Goal: Obtain resource: Download file/media

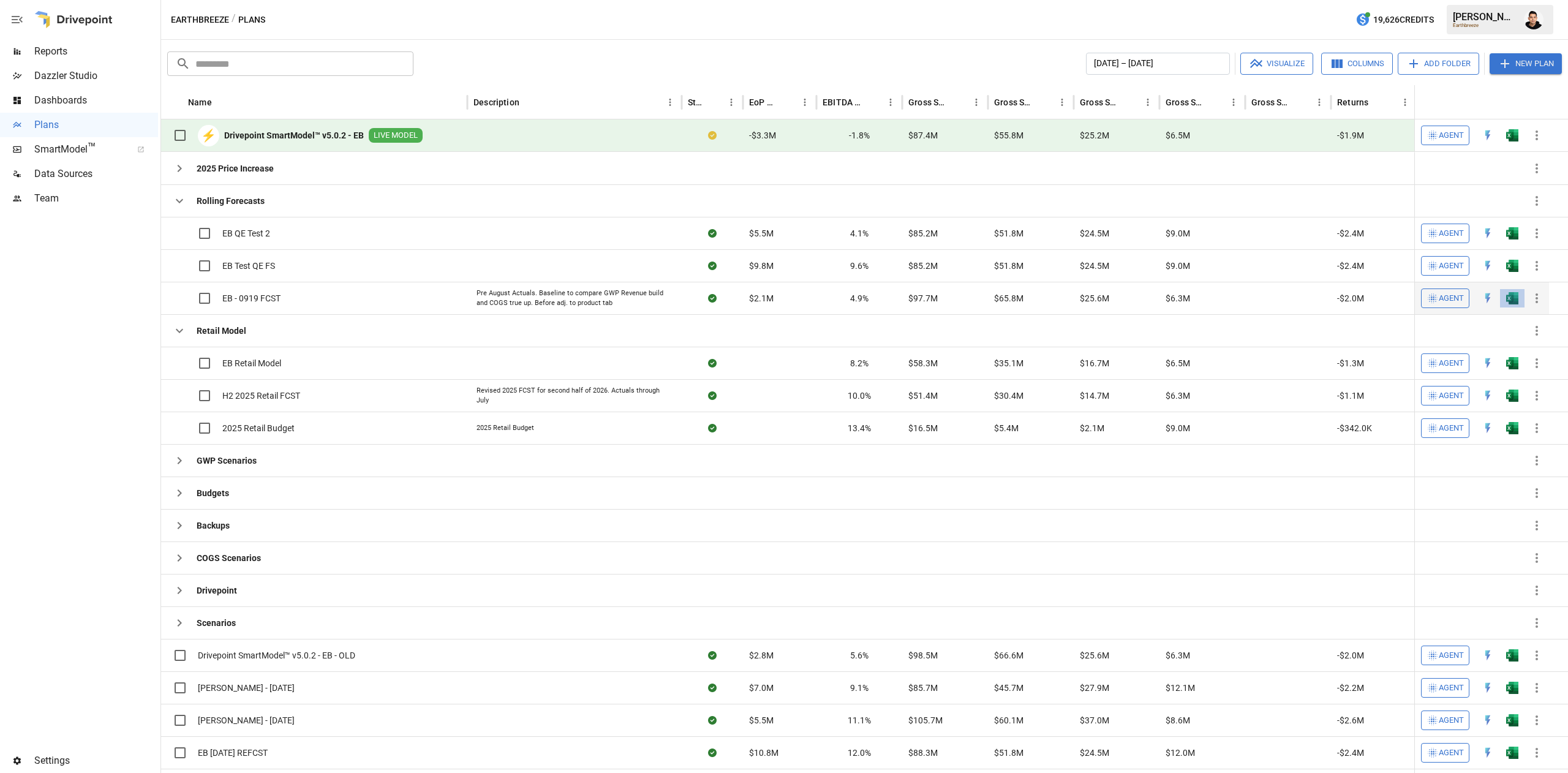
click at [1501, 299] on button "button" at bounding box center [1513, 298] width 39 height 18
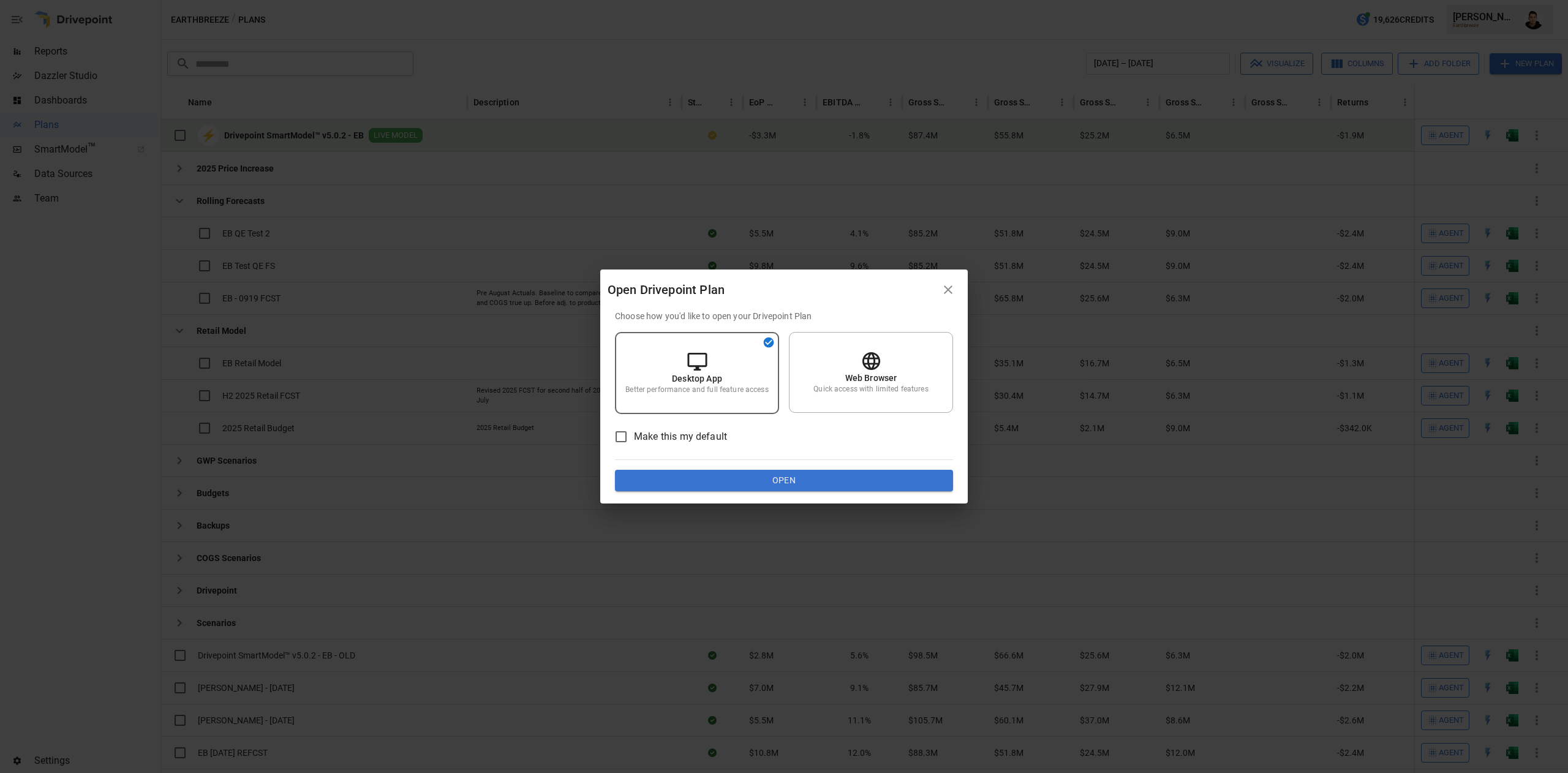
click at [878, 480] on button "Open" at bounding box center [784, 481] width 338 height 22
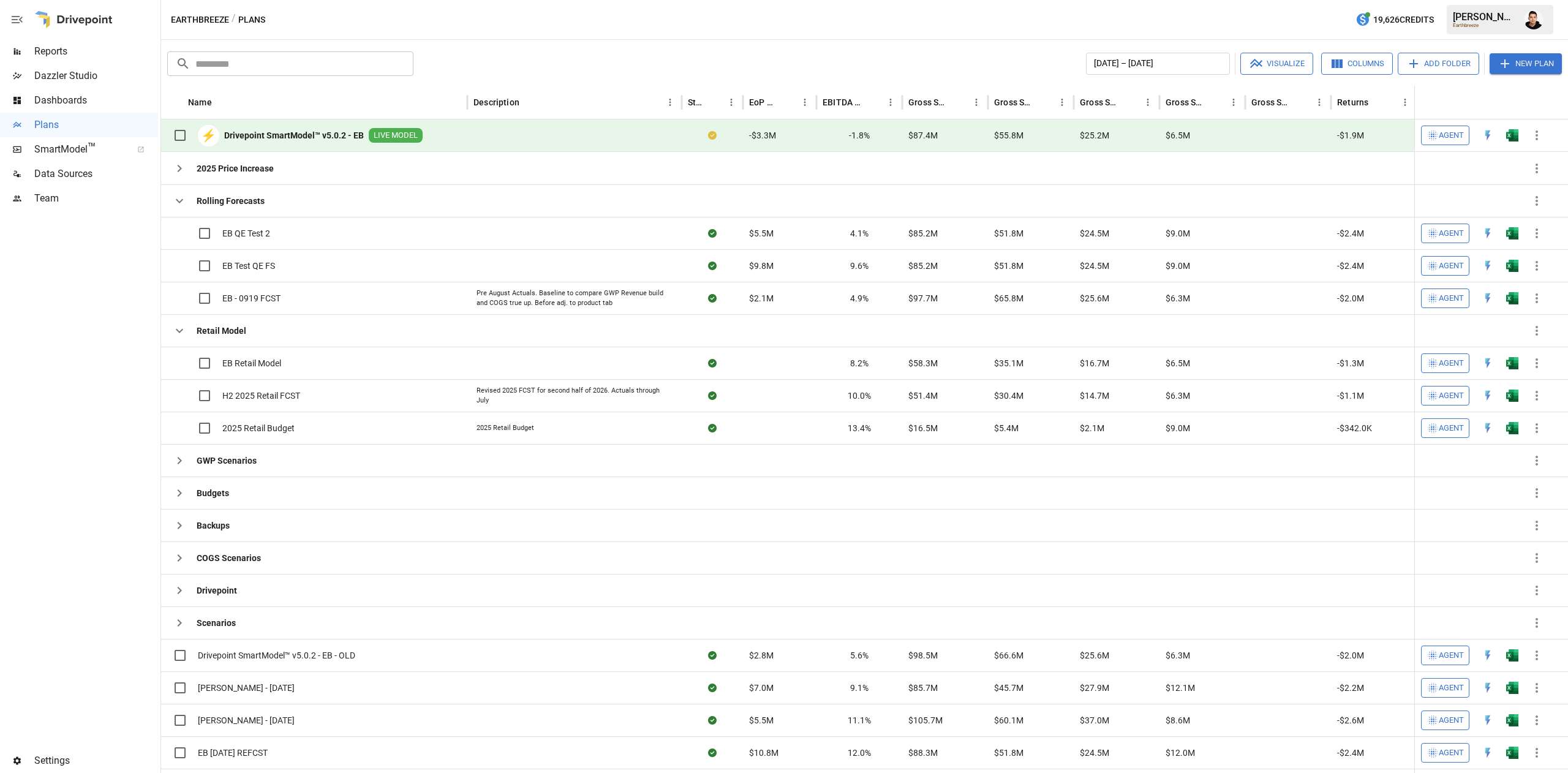
click at [80, 51] on span "Reports" at bounding box center [95, 50] width 123 height 15
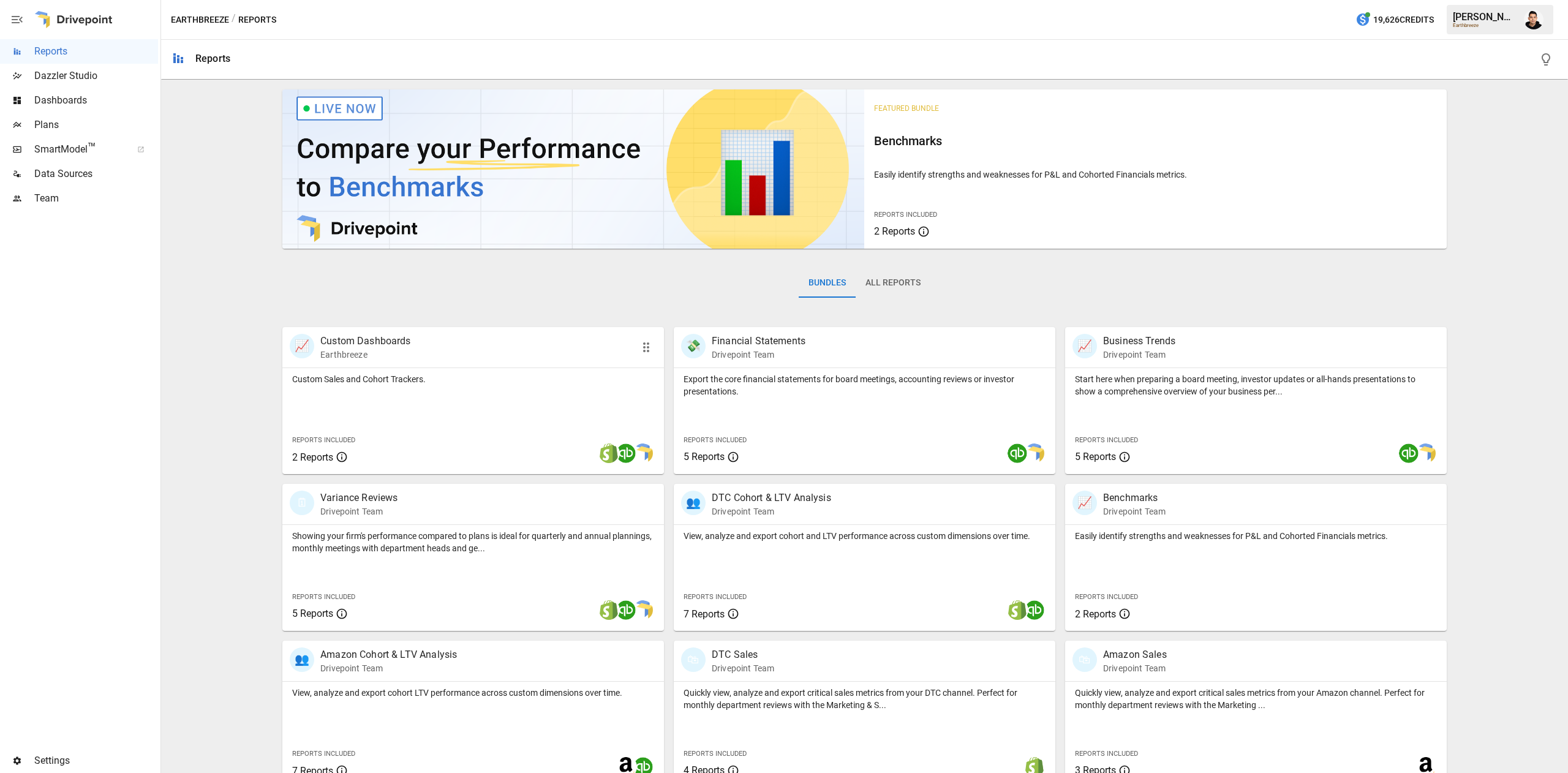
scroll to position [19, 0]
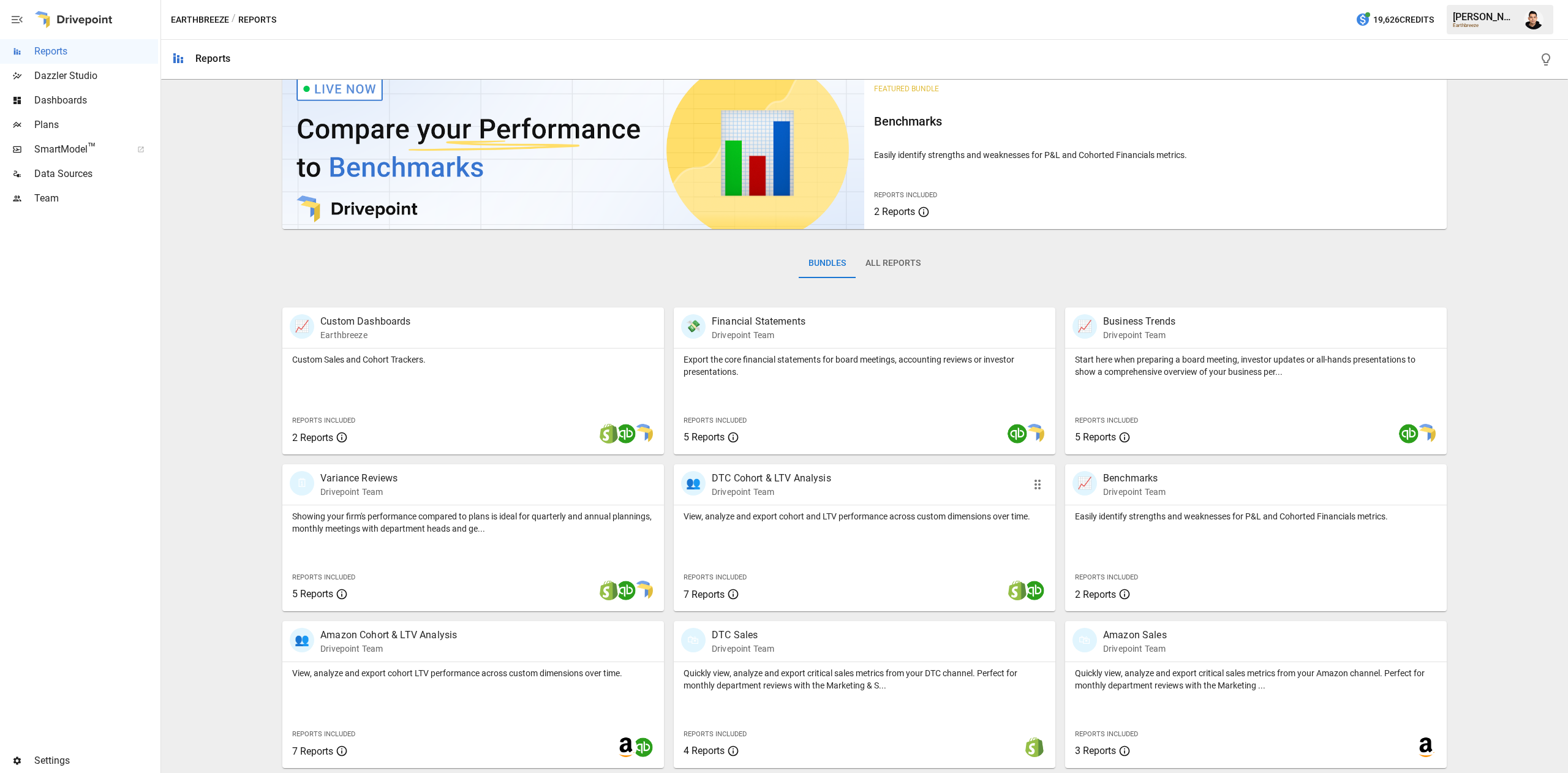
click at [883, 553] on div "View, analyze and export cohort and LTV performance across custom dimensions ov…" at bounding box center [865, 557] width 382 height 106
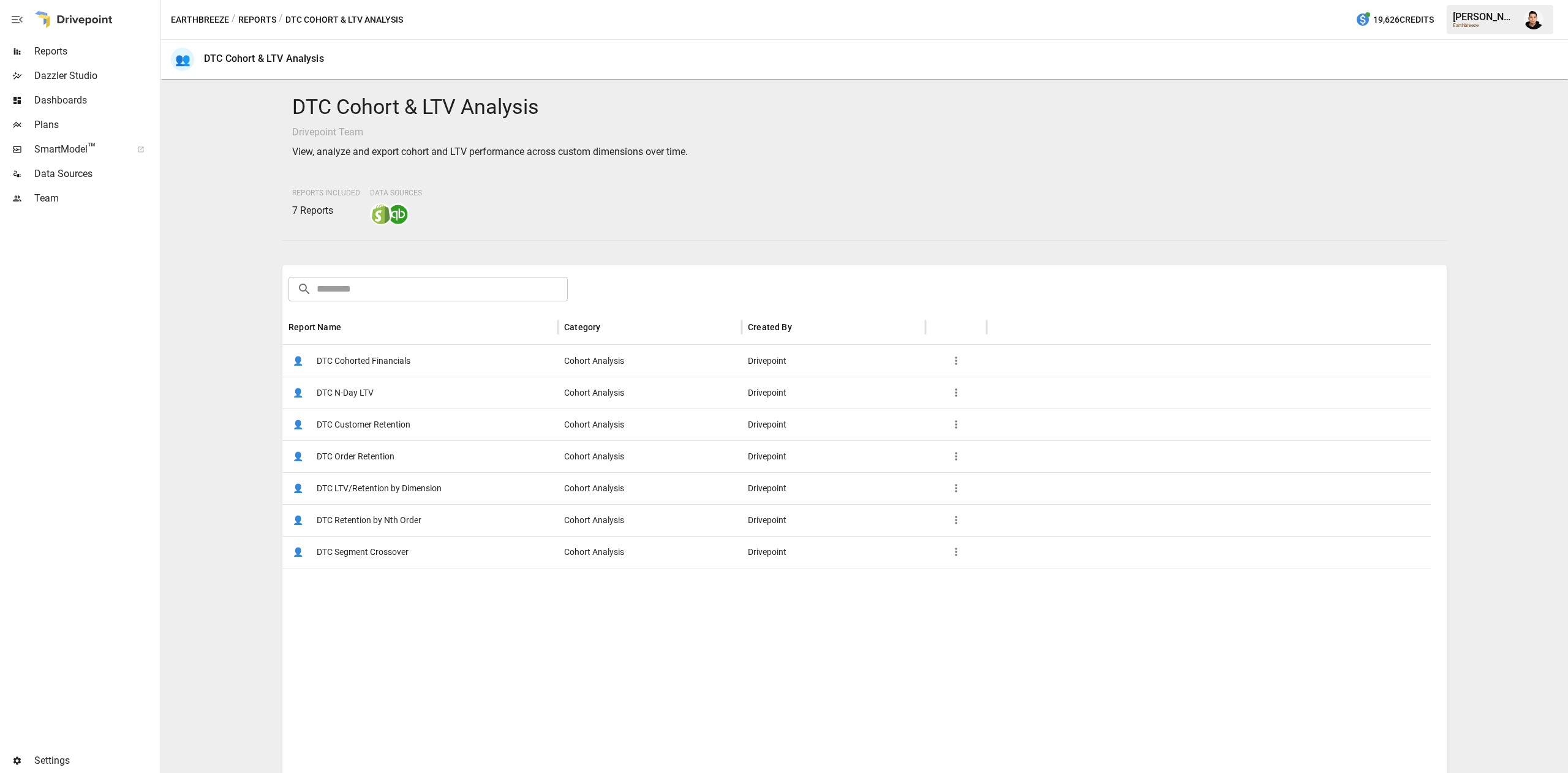
scroll to position [175, 0]
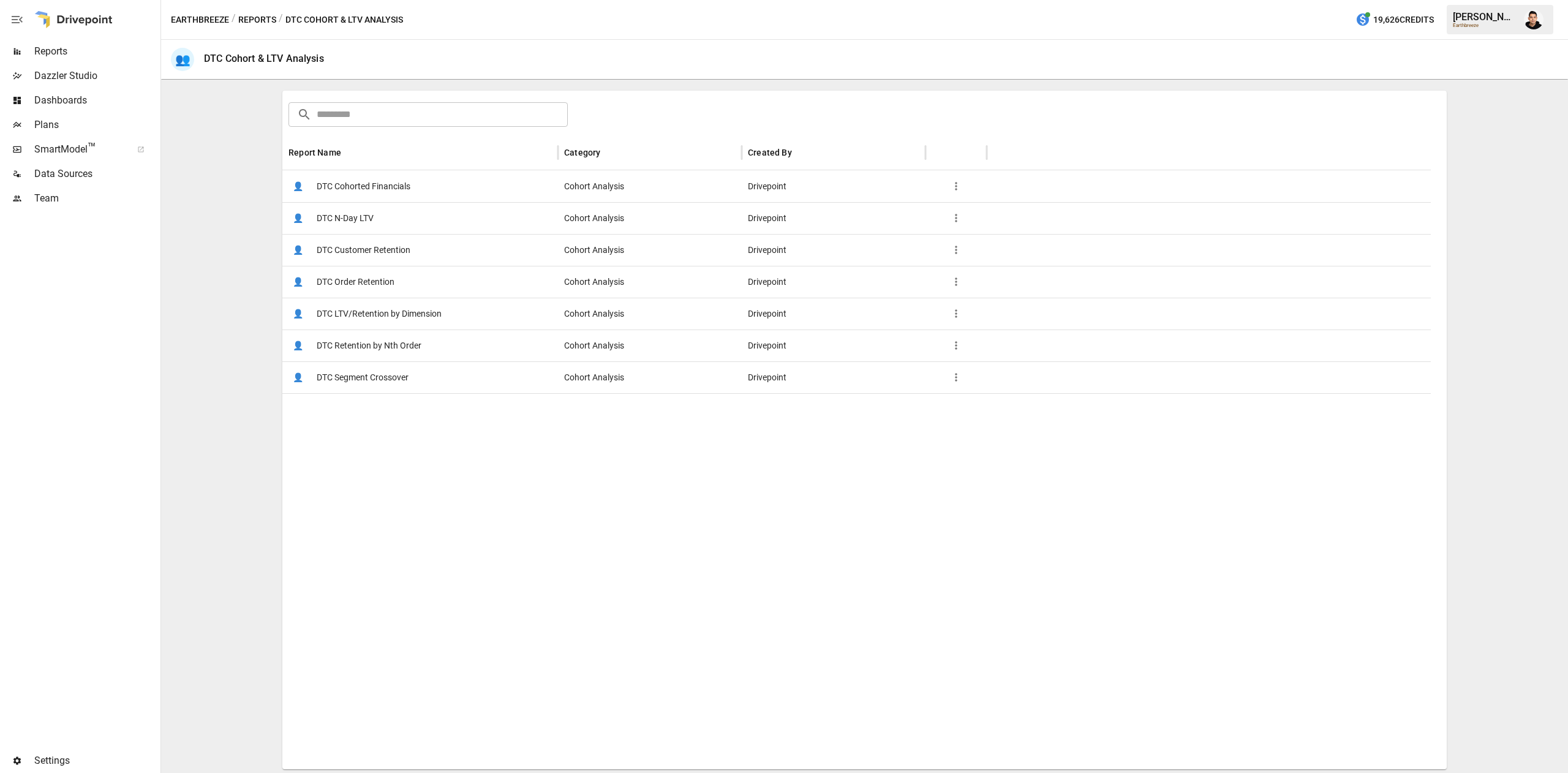
click at [362, 364] on span "DTC Segment Crossover" at bounding box center [362, 378] width 92 height 31
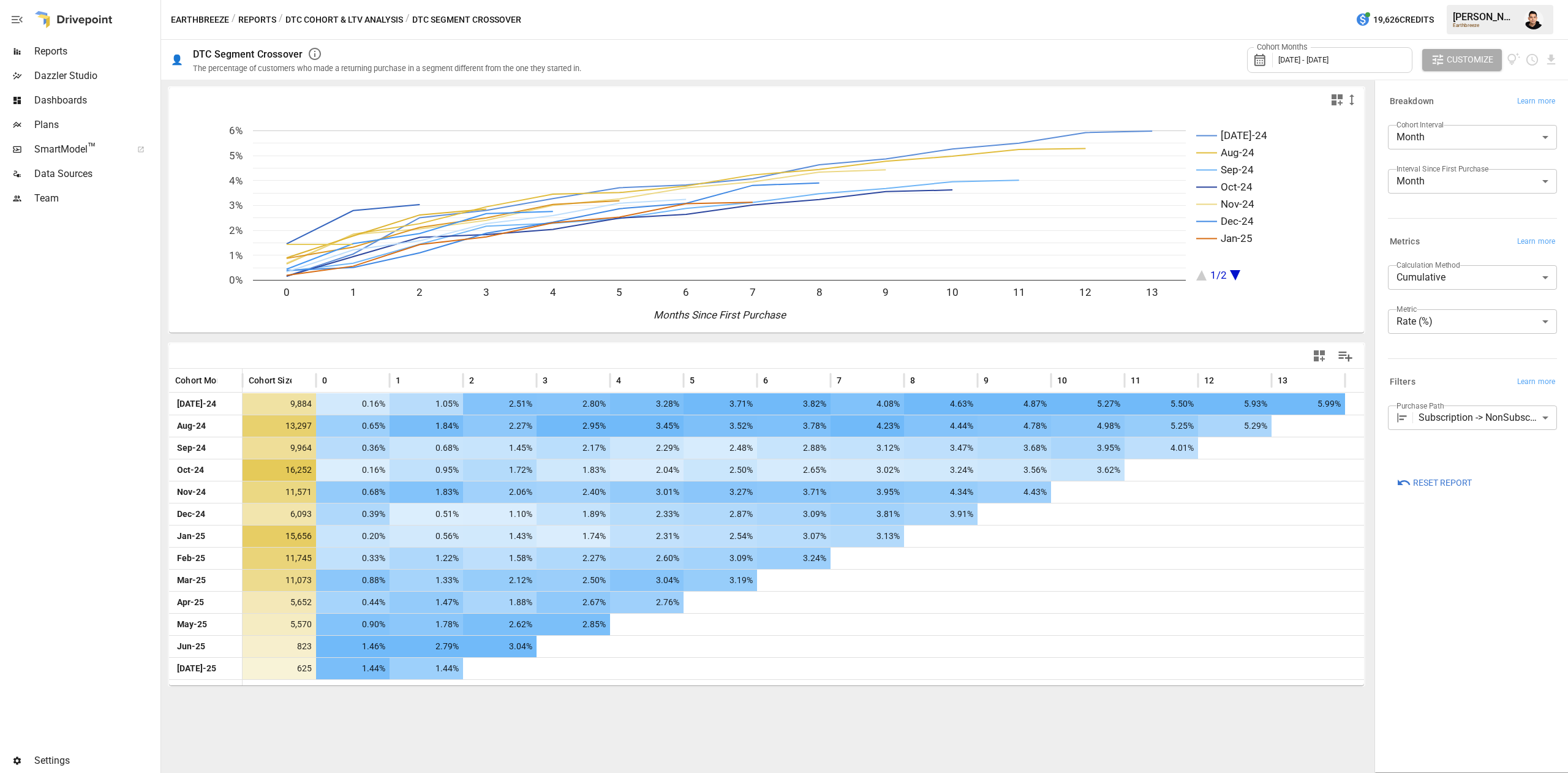
click at [1432, 0] on body "Reports Dazzler Studio Dashboards Plans SmartModel ™ Data Sources Team Settings…" at bounding box center [784, 0] width 1568 height 0
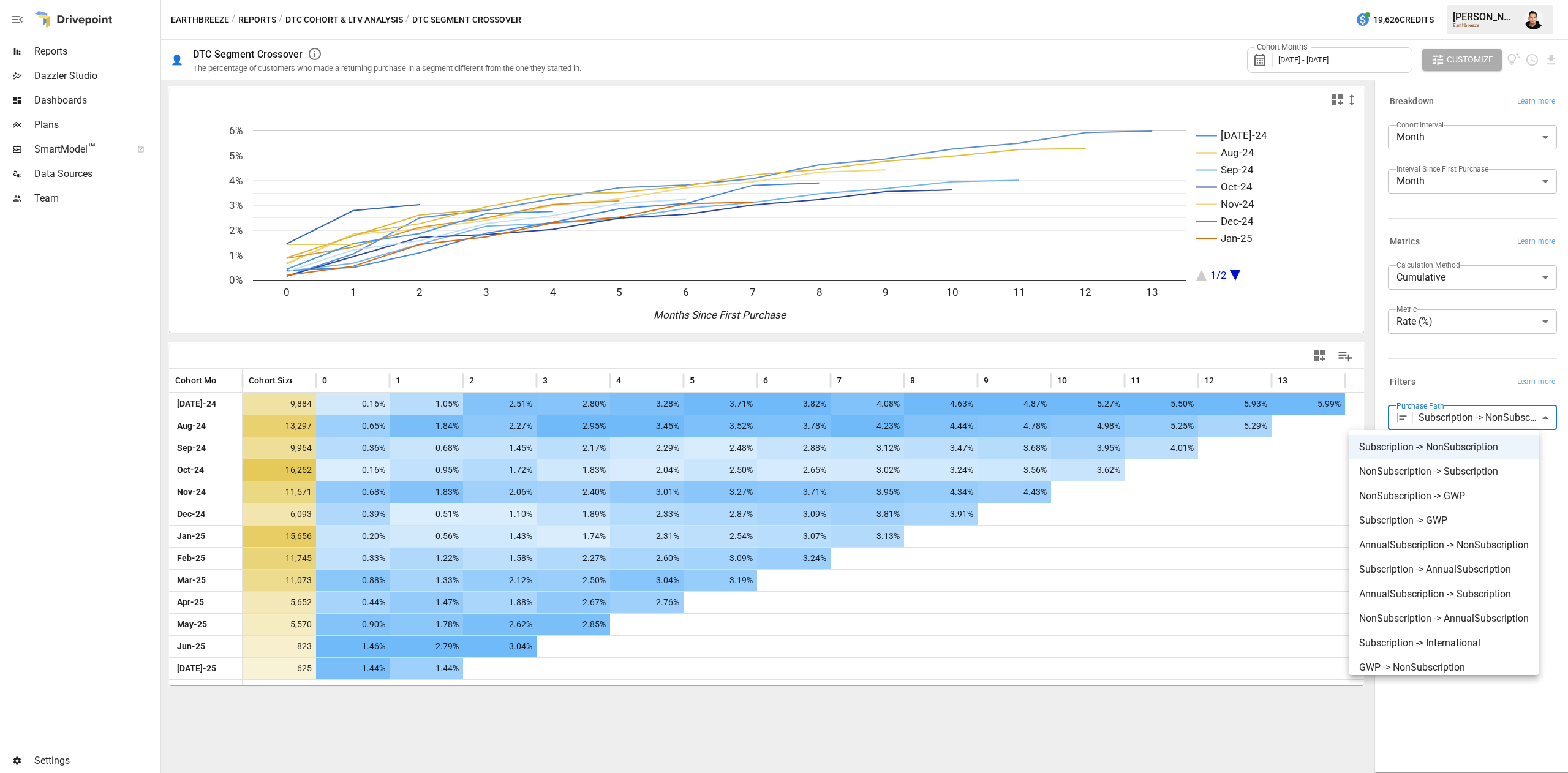
click at [1439, 526] on span "Subscription -> GWP" at bounding box center [1444, 520] width 170 height 15
type input "**********"
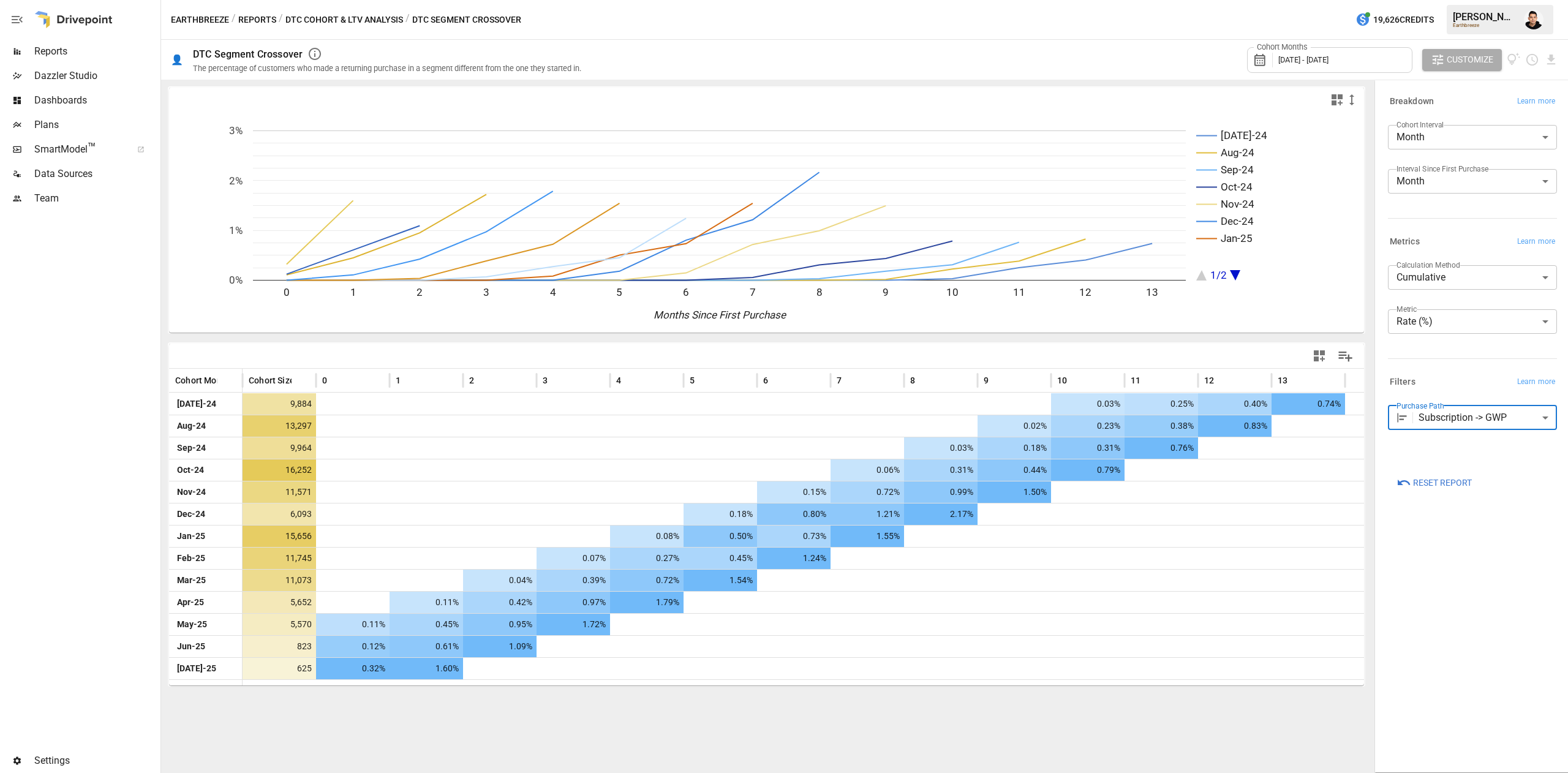
click at [1341, 50] on div "Cohort Months [DATE] - [DATE]" at bounding box center [1330, 60] width 165 height 25
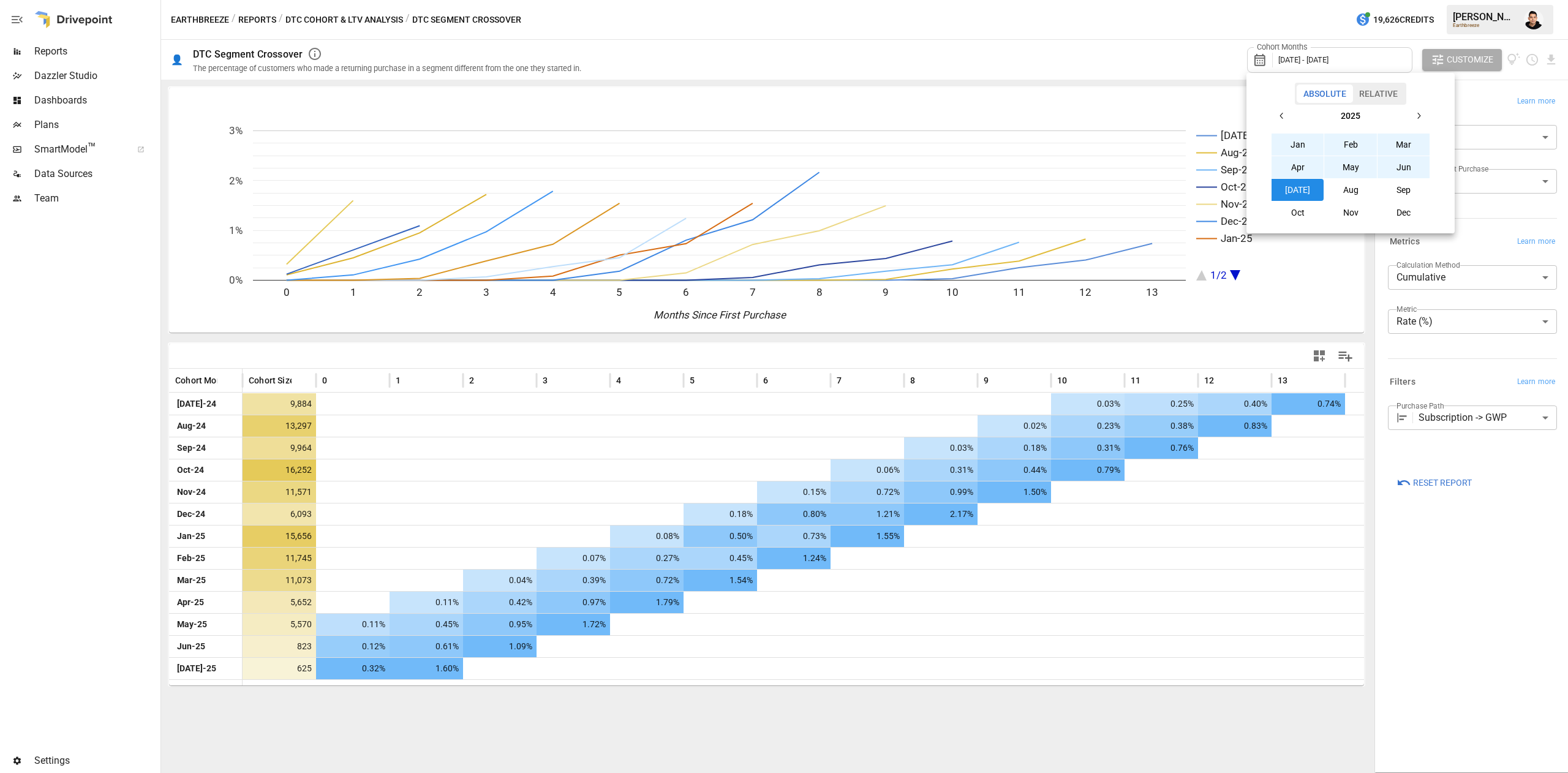
click at [1278, 108] on button "button" at bounding box center [1282, 116] width 22 height 22
click at [1277, 108] on button "button" at bounding box center [1282, 116] width 22 height 22
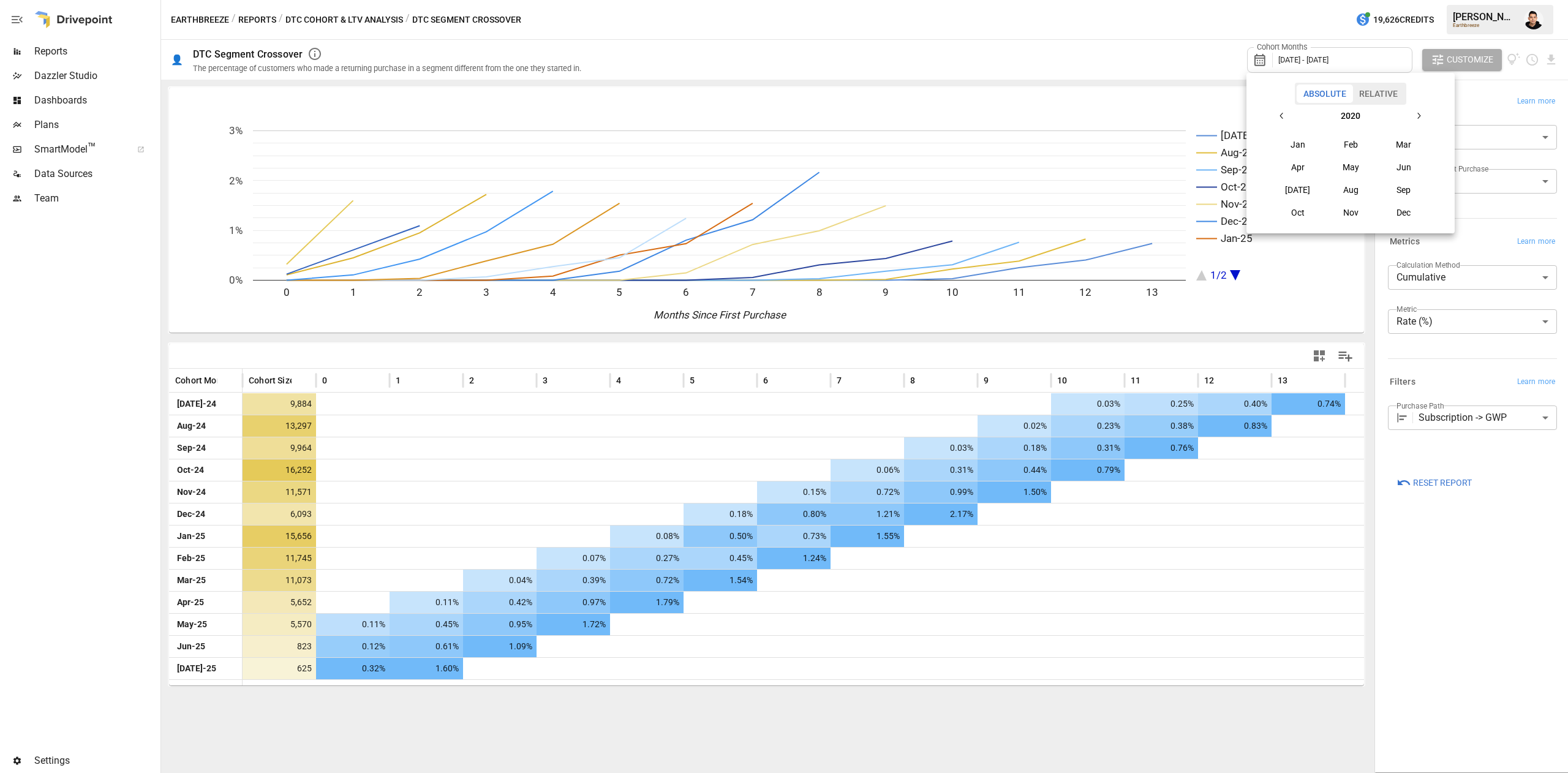
click at [1278, 108] on button "button" at bounding box center [1282, 116] width 22 height 22
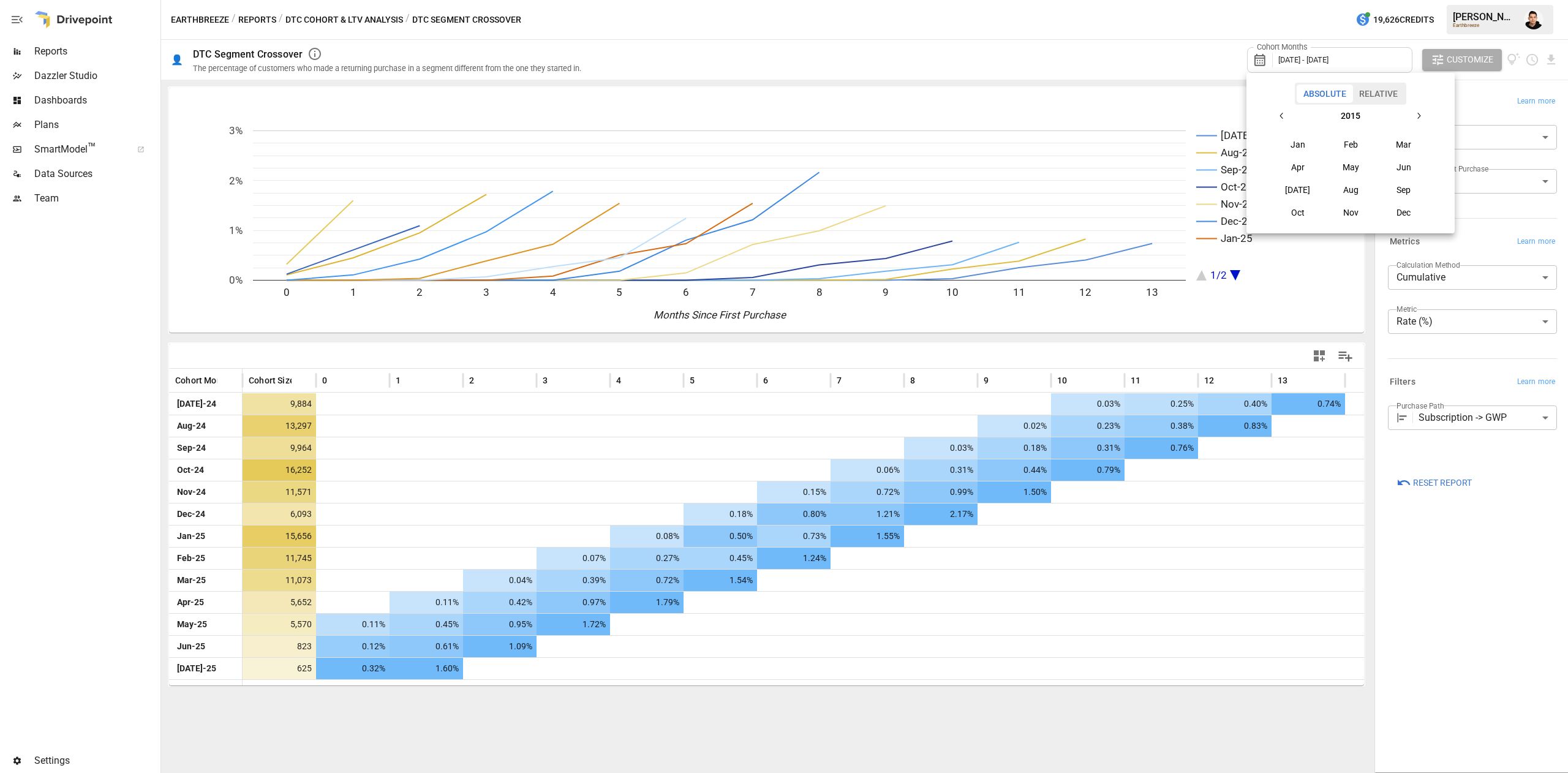
click at [1290, 142] on button "Jan" at bounding box center [1298, 144] width 52 height 22
click at [1415, 123] on button "button" at bounding box center [1418, 116] width 22 height 22
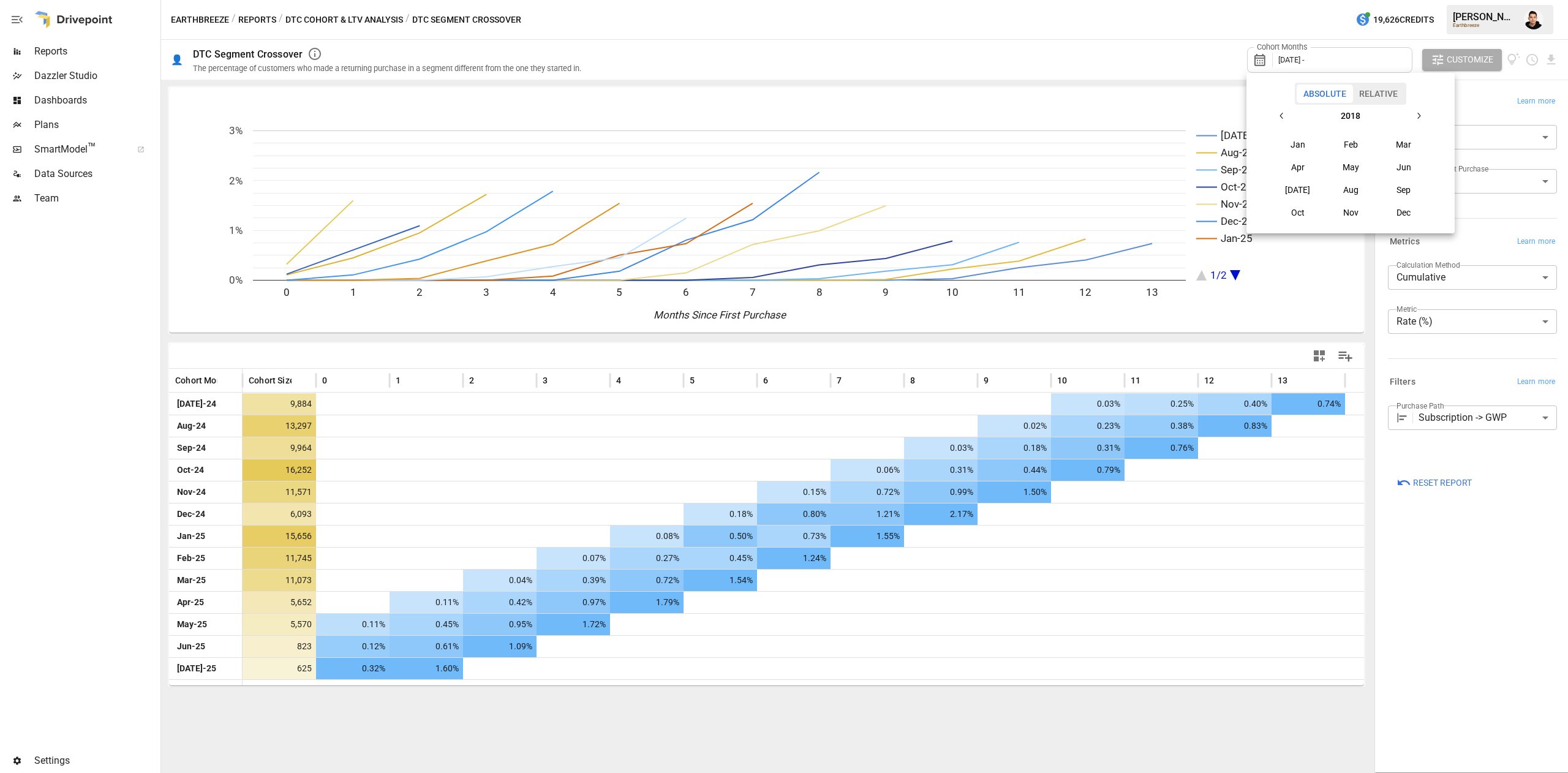
click at [1415, 123] on button "button" at bounding box center [1418, 116] width 22 height 22
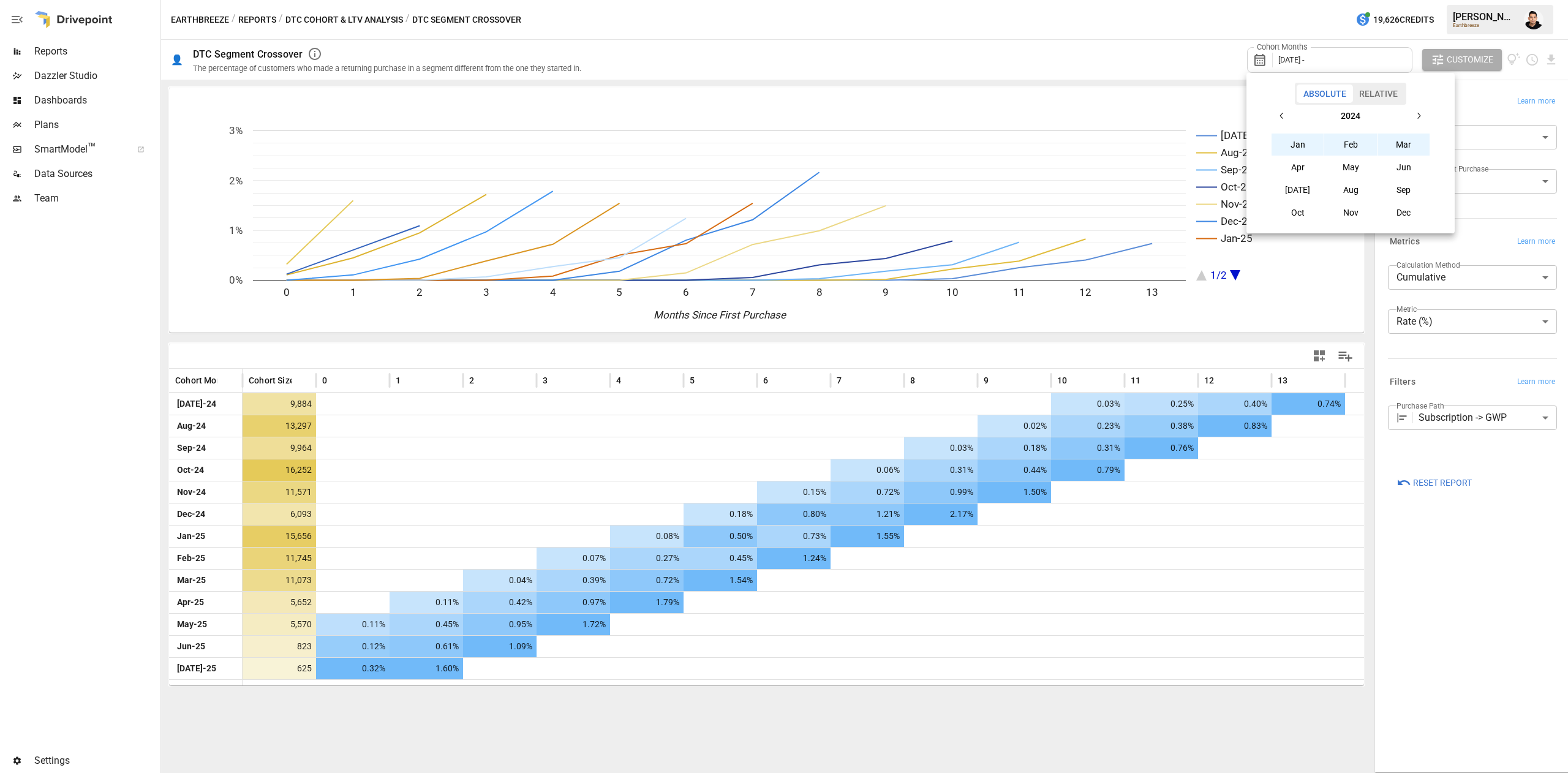
click at [1415, 120] on icon "button" at bounding box center [1418, 116] width 10 height 10
click at [1405, 205] on button "Dec" at bounding box center [1404, 212] width 52 height 22
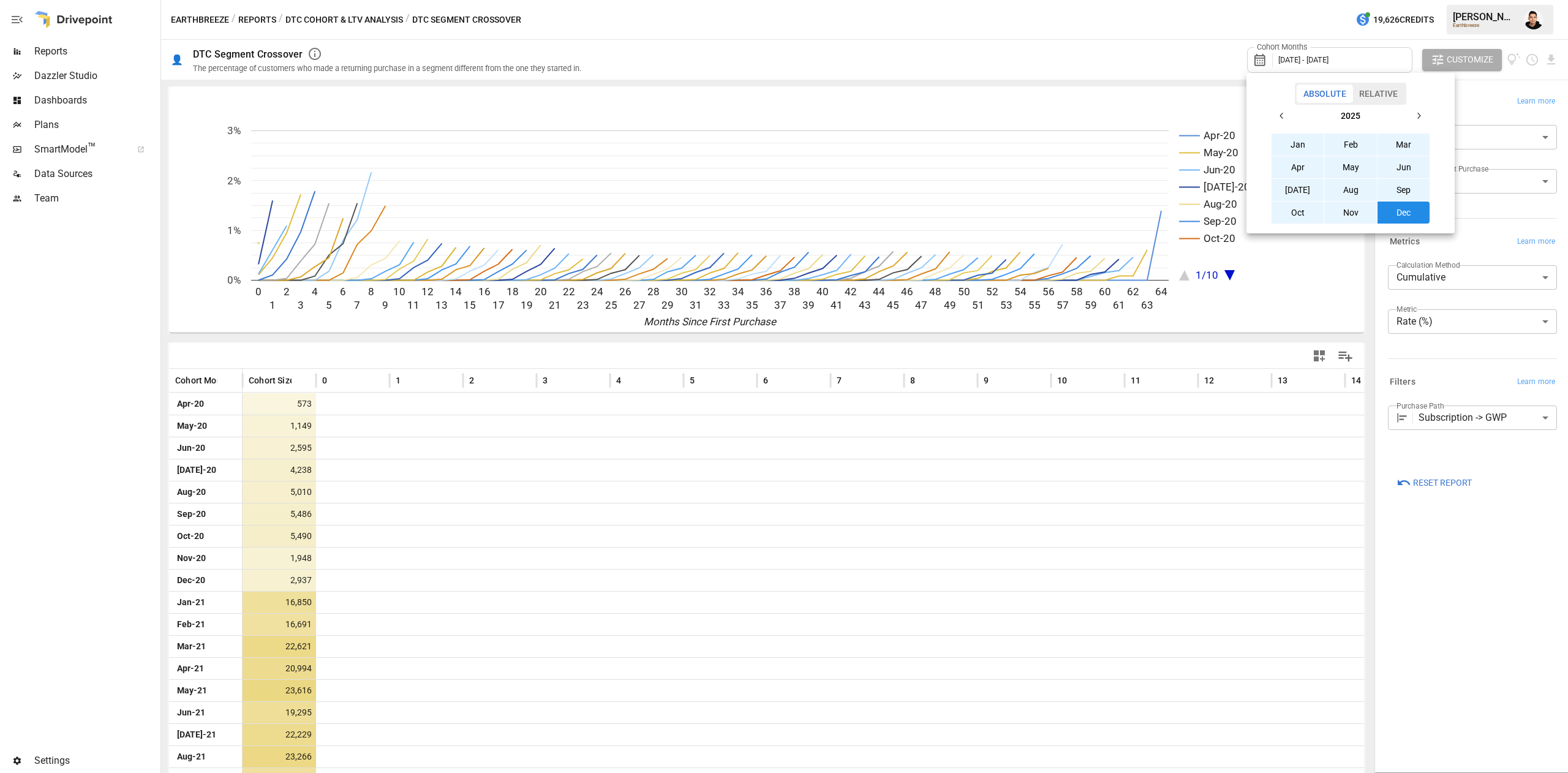
click at [1479, 567] on div at bounding box center [784, 386] width 1568 height 773
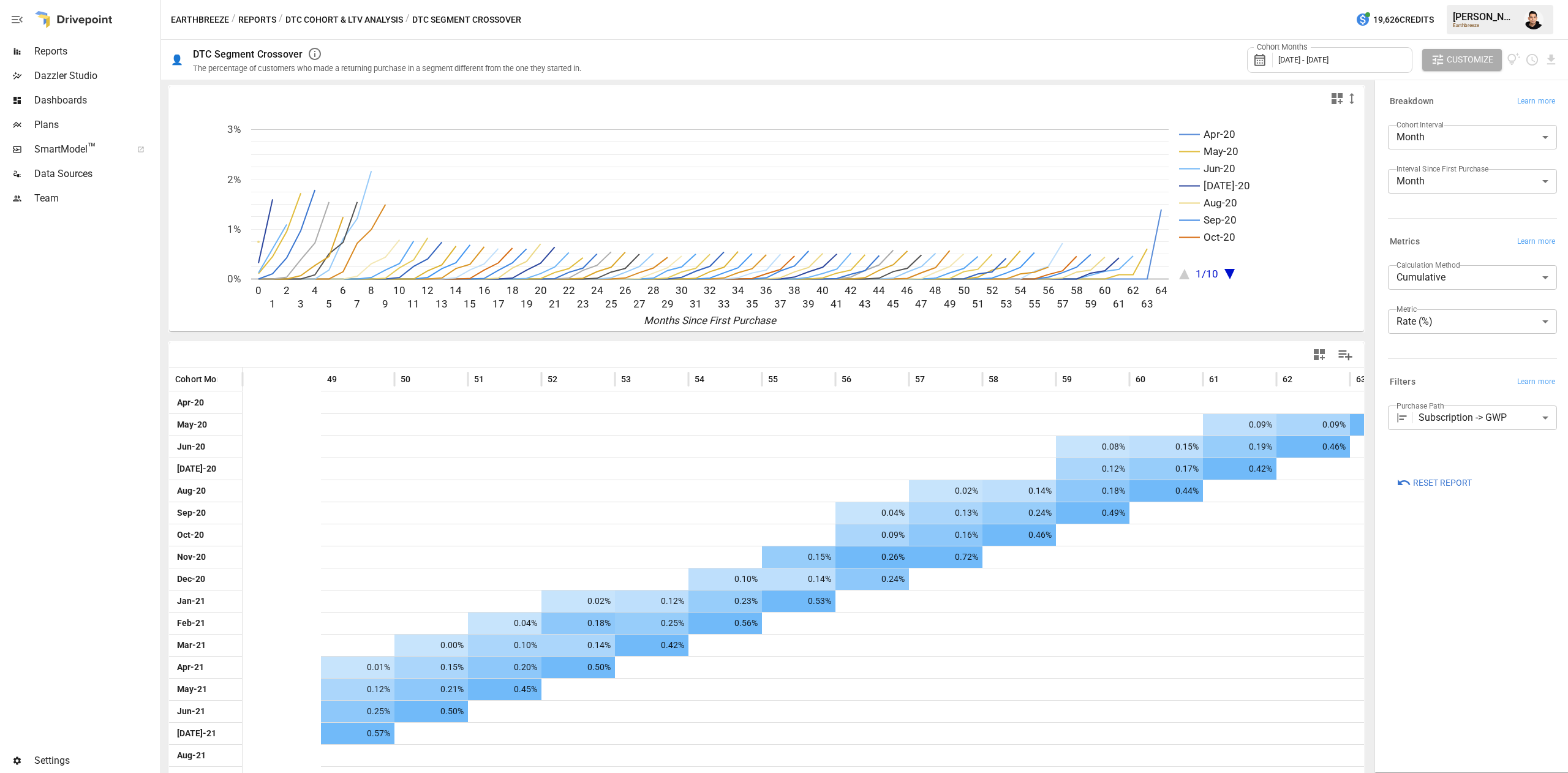
scroll to position [0, 3748]
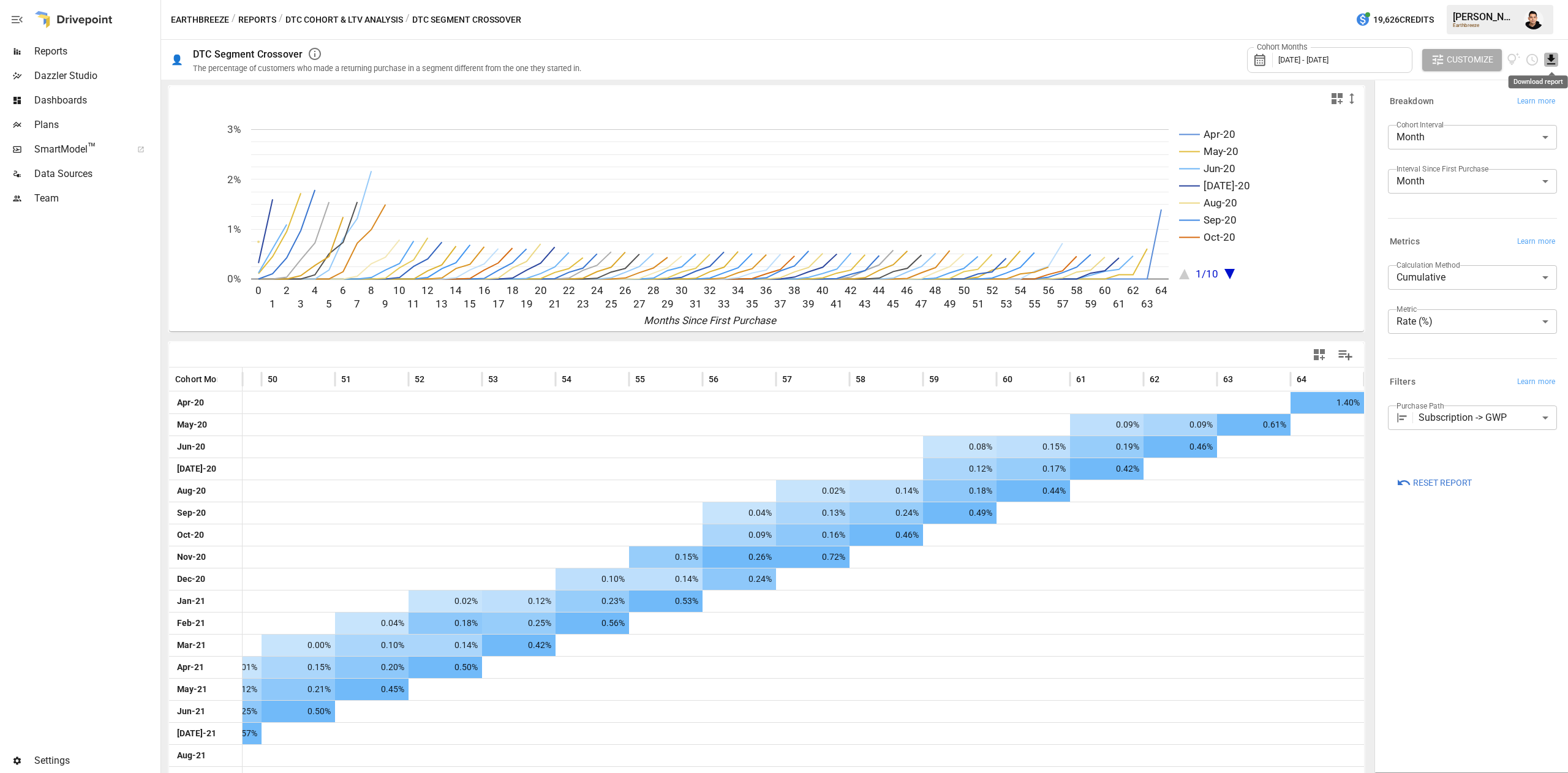
click at [1551, 62] on icon "Download report" at bounding box center [1551, 59] width 15 height 15
click at [1516, 113] on li "Download as CSV" at bounding box center [1516, 108] width 87 height 24
click at [1460, 0] on body "Reports Dazzler Studio Dashboards Plans SmartModel ™ Data Sources Team Settings…" at bounding box center [784, 0] width 1568 height 0
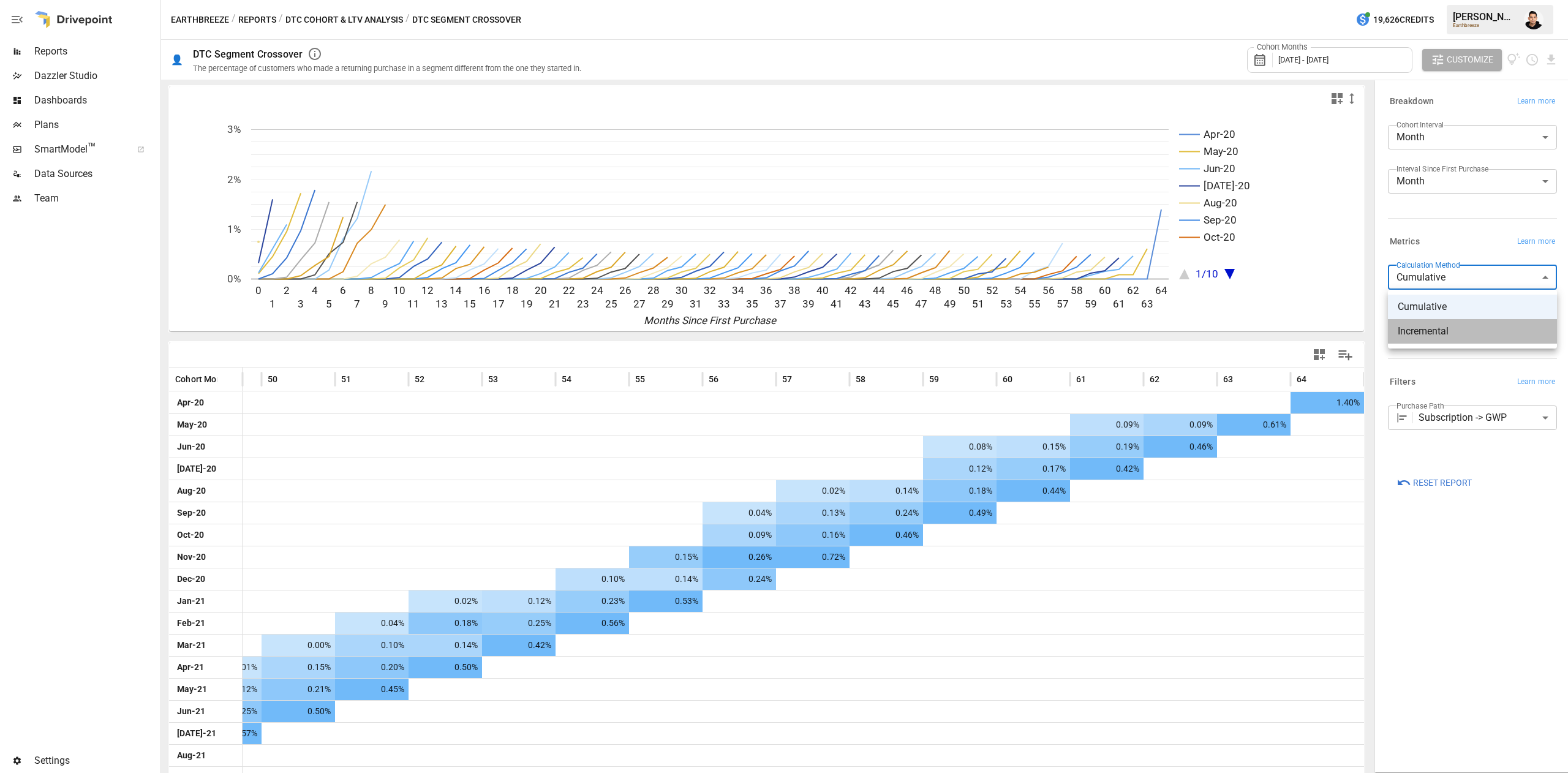
click at [1444, 343] on li "Incremental" at bounding box center [1473, 331] width 169 height 24
type input "**********"
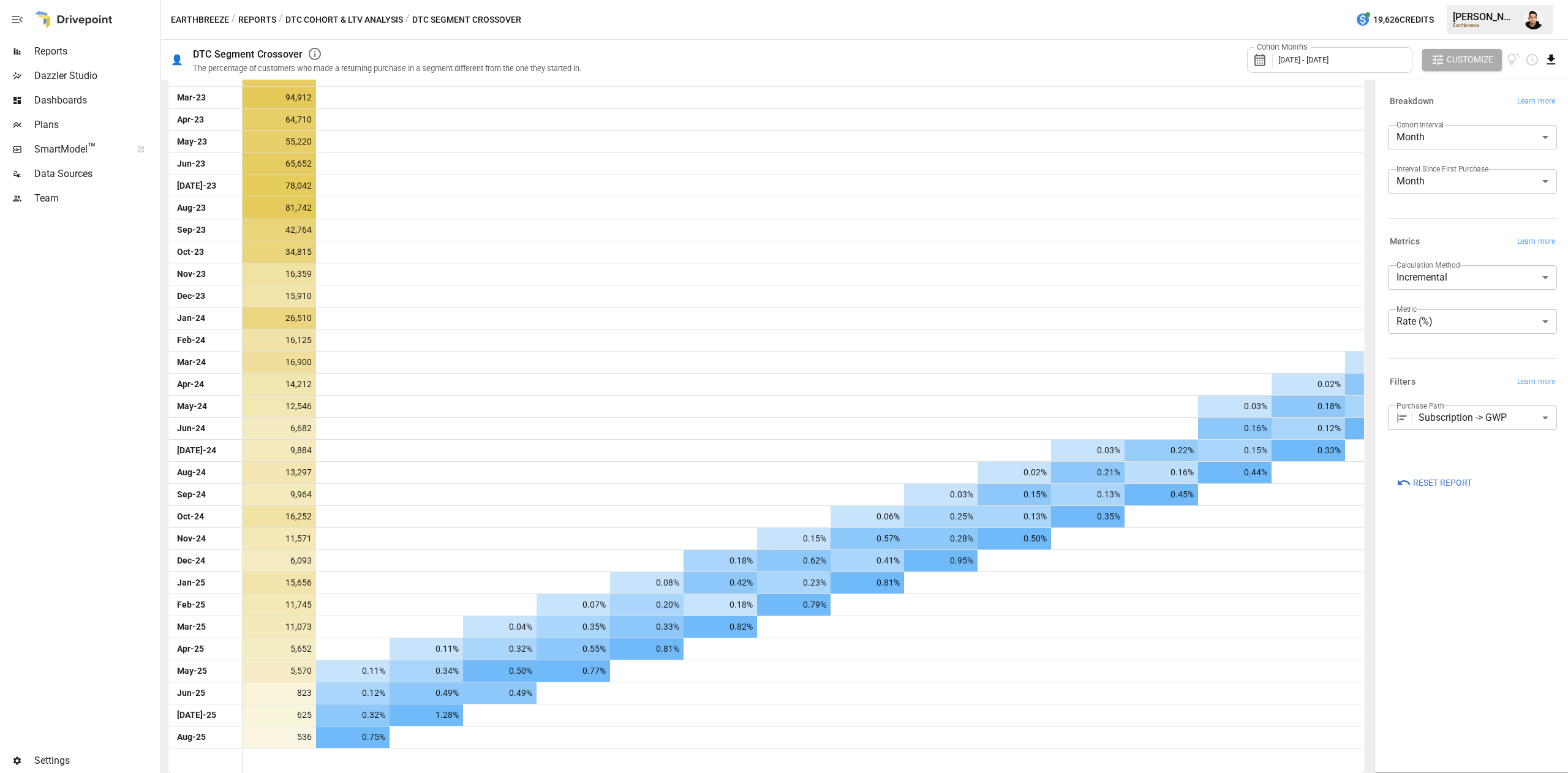
drag, startPoint x: 1567, startPoint y: 69, endPoint x: 1554, endPoint y: 62, distance: 14.8
click at [1568, 0] on html "Reports Dazzler Studio Dashboards Plans SmartModel ™ Data Sources Team Settings…" at bounding box center [784, 0] width 1568 height 0
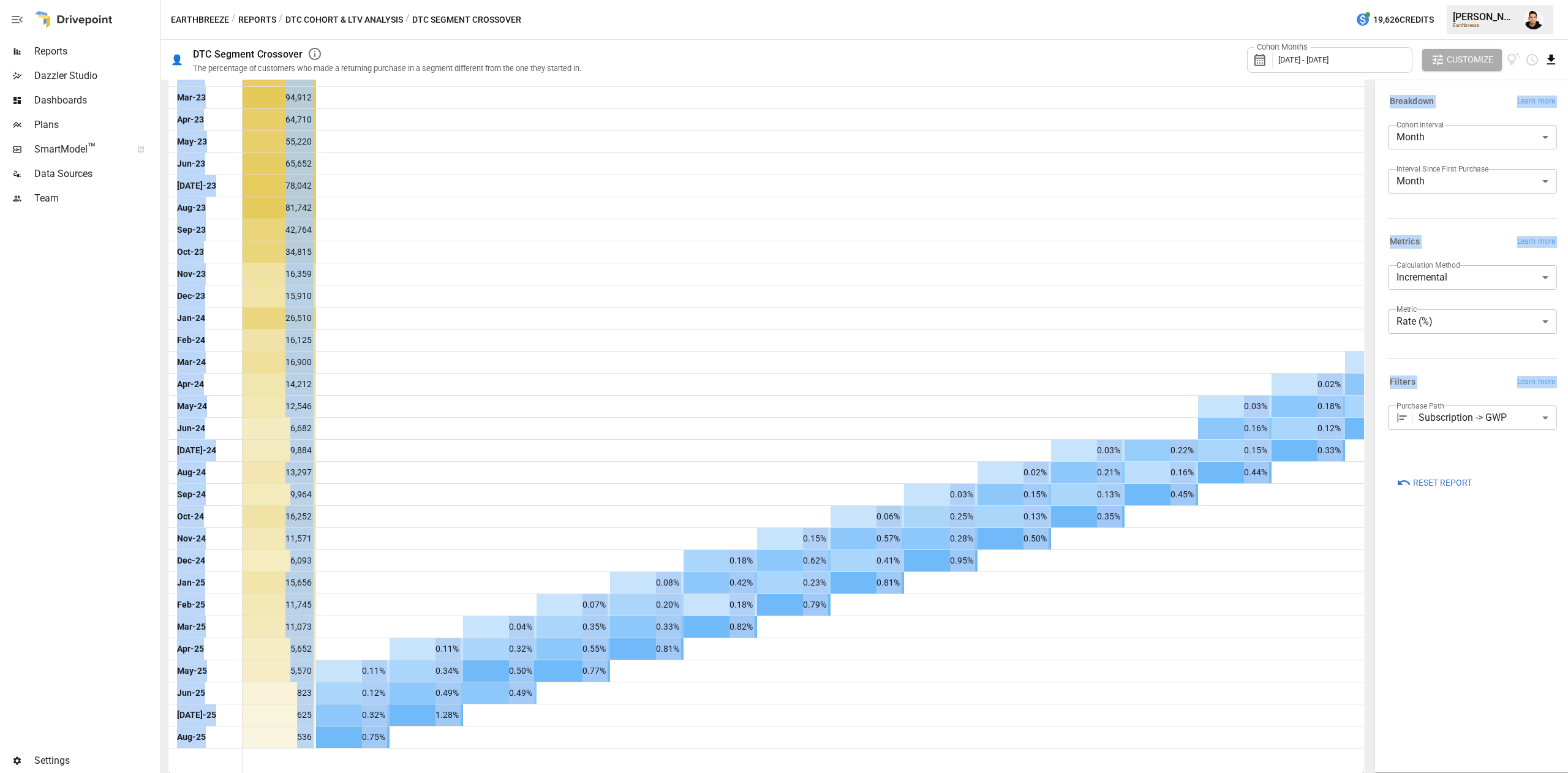
click at [1554, 62] on icon "Download report" at bounding box center [1551, 59] width 15 height 15
click at [1516, 105] on li "Download as CSV" at bounding box center [1516, 108] width 87 height 24
click at [745, 416] on div at bounding box center [721, 406] width 74 height 21
click at [1440, 585] on div "**********" at bounding box center [1473, 426] width 188 height 686
click at [1437, 583] on div "**********" at bounding box center [1473, 426] width 188 height 686
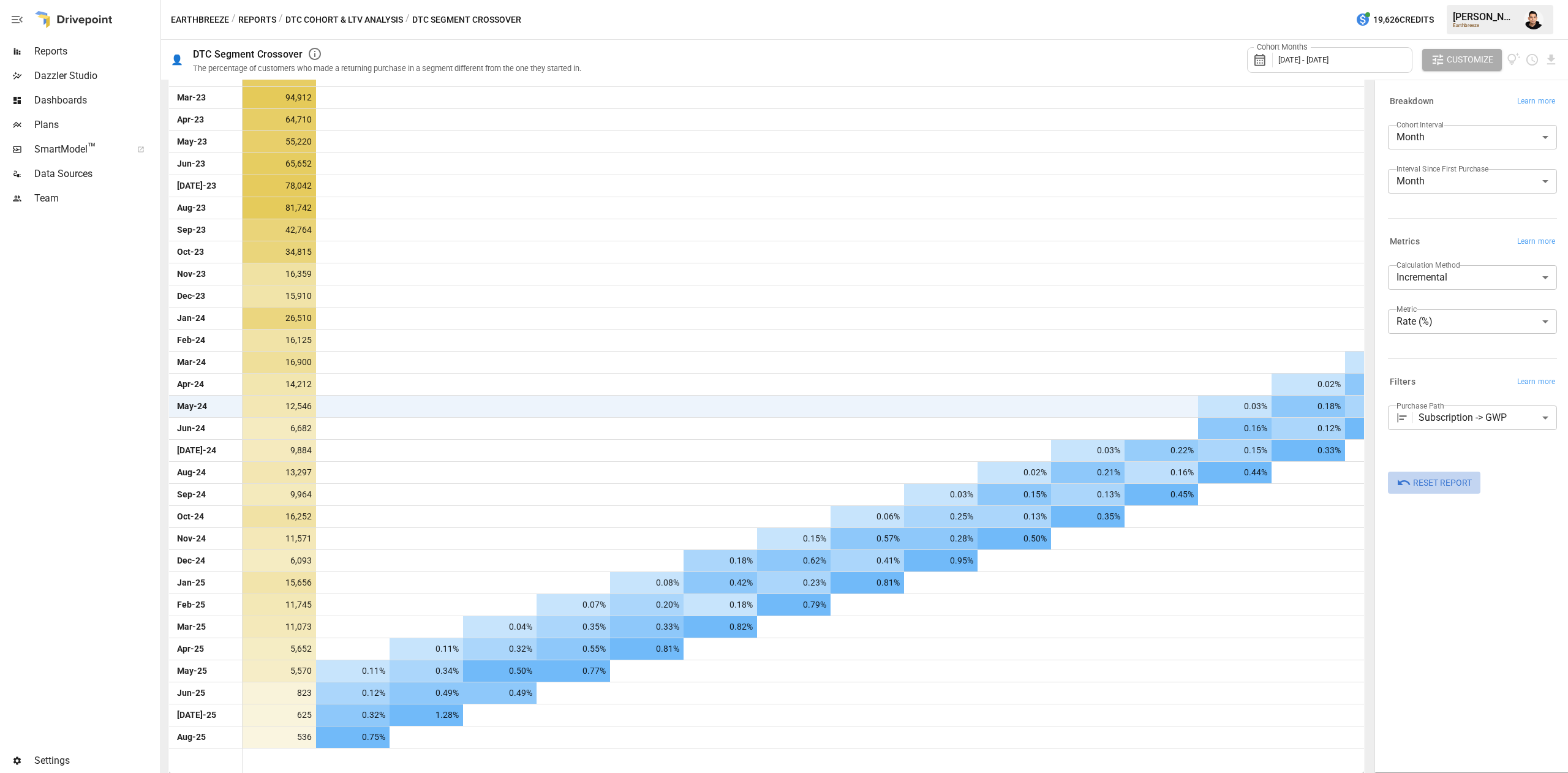
click at [1479, 488] on button "Reset Report" at bounding box center [1434, 483] width 92 height 22
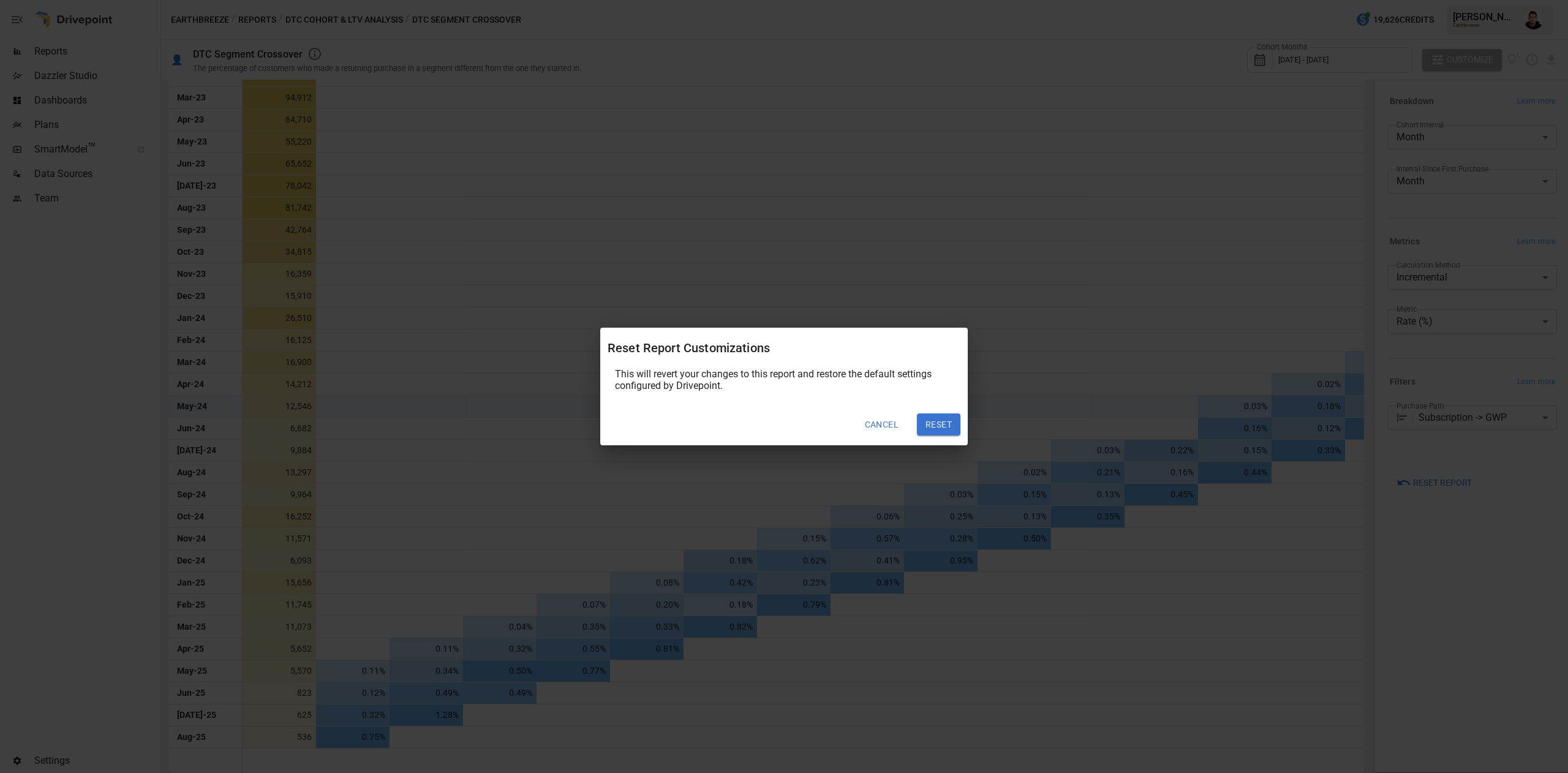
click at [941, 427] on button "Reset" at bounding box center [938, 424] width 44 height 22
type input "**********"
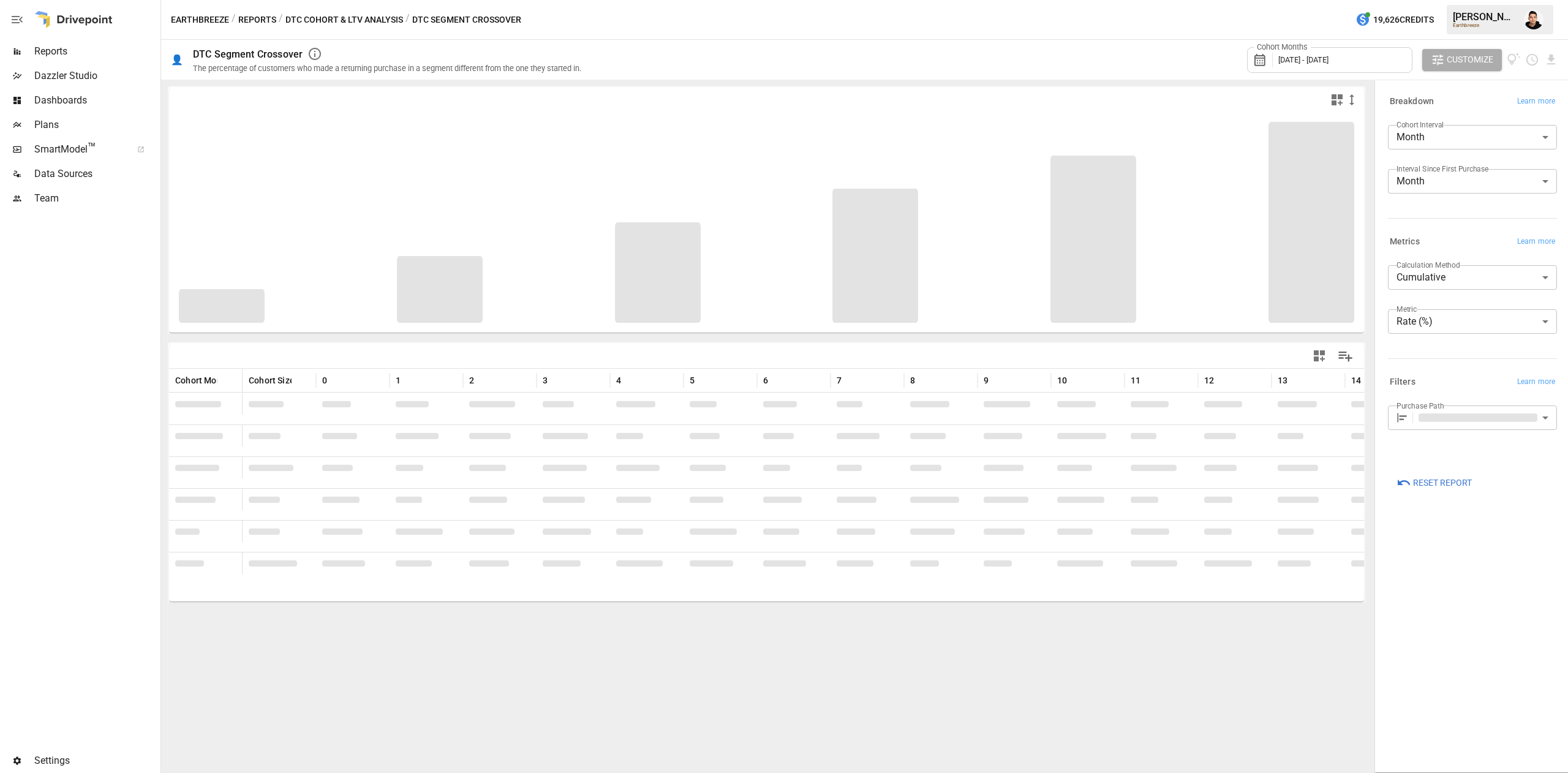
type input "**********"
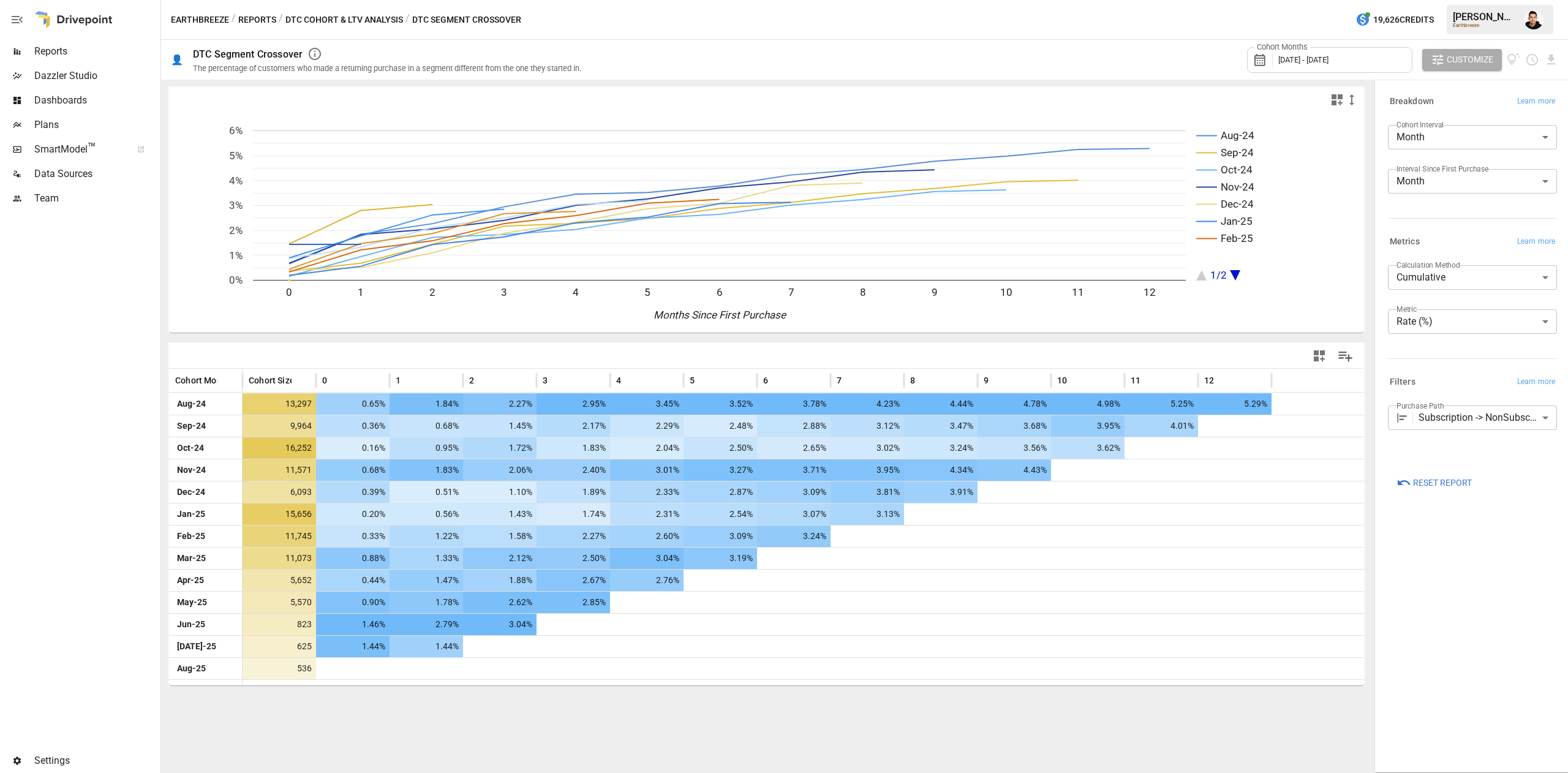
click at [1478, 439] on div "**********" at bounding box center [1473, 421] width 169 height 34
click at [1493, 0] on body "Reports Dazzler Studio Dashboards Plans SmartModel ™ Data Sources Team Settings…" at bounding box center [784, 0] width 1568 height 0
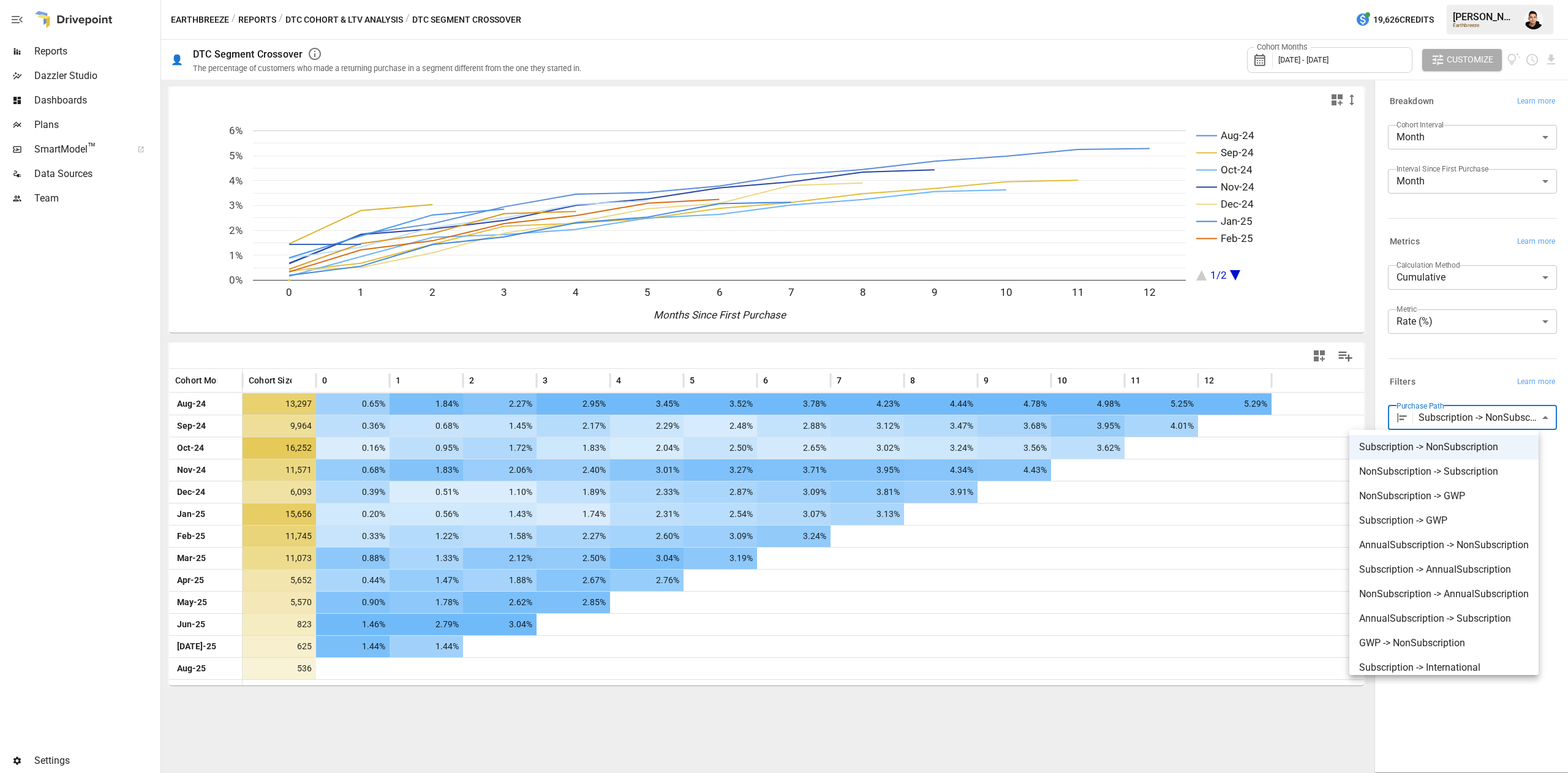
click at [1507, 71] on div at bounding box center [784, 386] width 1568 height 773
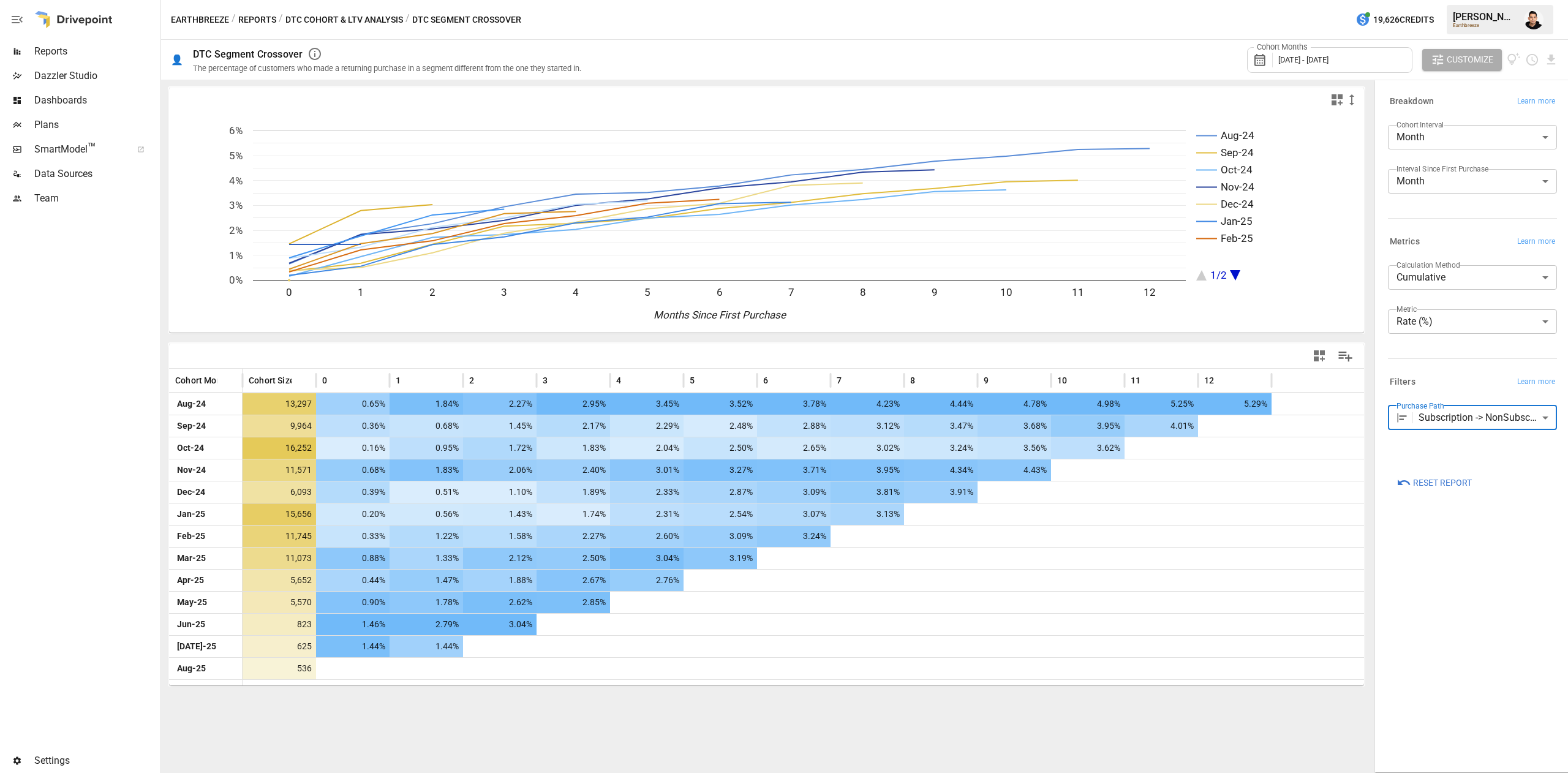
click at [1507, 61] on icon "View documentation" at bounding box center [1514, 59] width 15 height 15
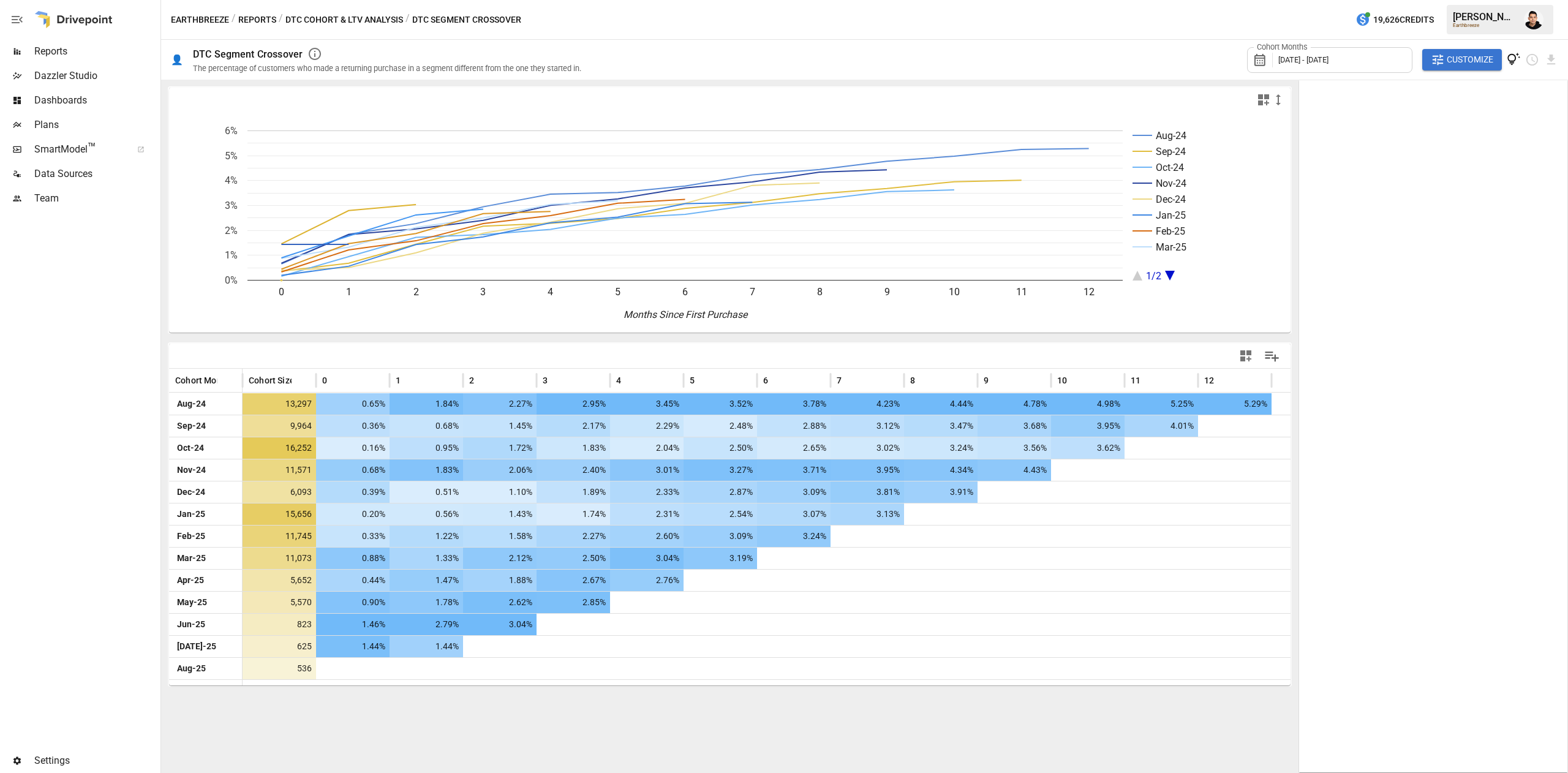
click at [955, 343] on div "Cohort Month Cohort Size 0 1 2 3 4 5 6 7 8 9 10 11 [DATE]-24 13,297 0.65% 1.84%…" at bounding box center [730, 515] width 1124 height 344
